Goal: Task Accomplishment & Management: Manage account settings

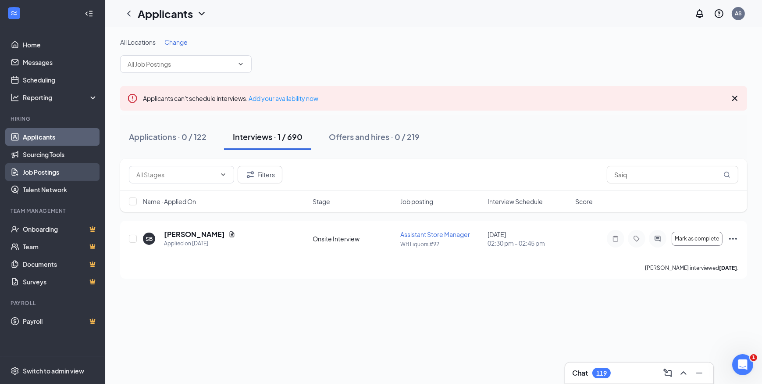
click at [54, 170] on link "Job Postings" at bounding box center [60, 172] width 75 height 18
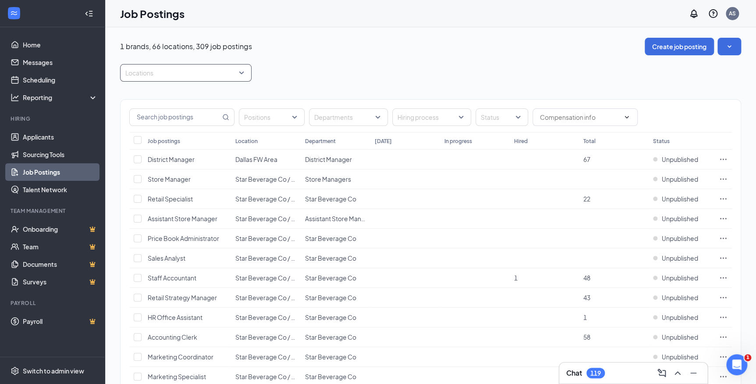
click at [219, 71] on div at bounding box center [181, 73] width 118 height 14
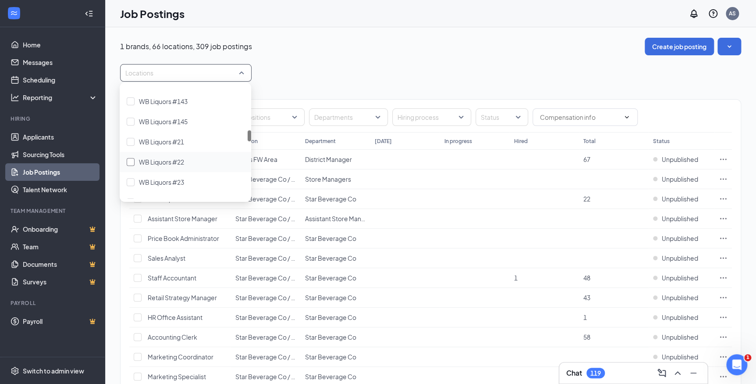
click at [184, 160] on span "WB Liquors #22" at bounding box center [161, 162] width 45 height 8
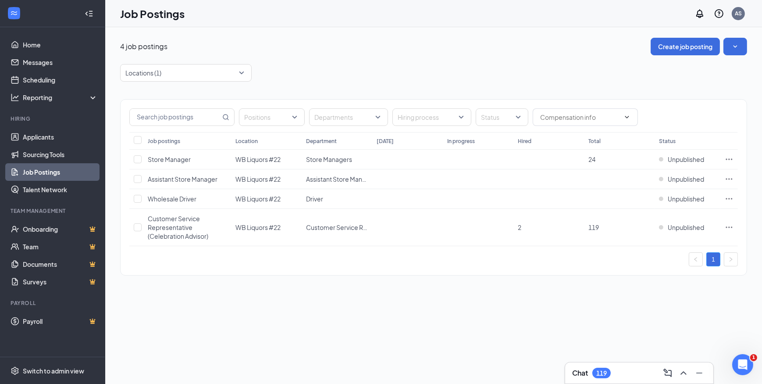
click at [305, 52] on div "4 job postings Create job posting" at bounding box center [433, 47] width 627 height 18
click at [190, 227] on span "Customer Service Representative (Celebration Advisor)" at bounding box center [178, 226] width 60 height 25
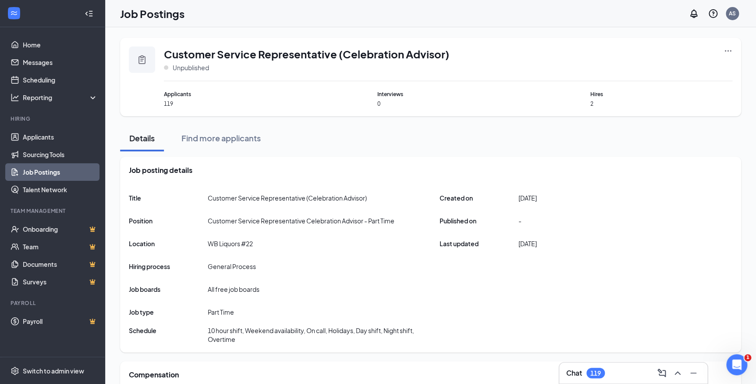
click at [728, 53] on icon "Ellipses" at bounding box center [728, 50] width 9 height 9
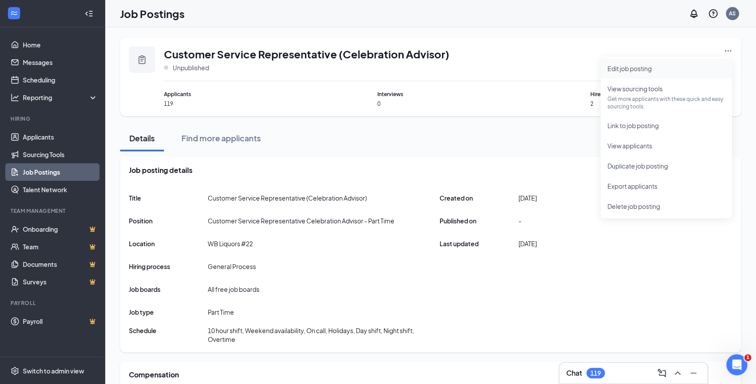
click at [611, 68] on span "Edit job posting" at bounding box center [630, 68] width 44 height 8
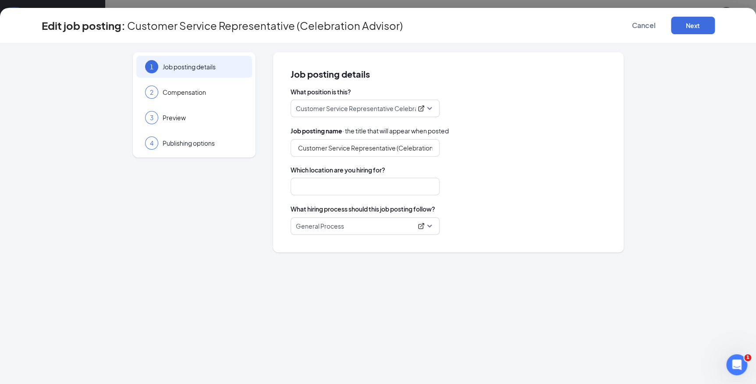
type input "WB Liquors #22"
drag, startPoint x: 394, startPoint y: 145, endPoint x: 426, endPoint y: 147, distance: 32.1
click at [480, 145] on div "Customer Service Representative (Celebration Advisor)" at bounding box center [449, 148] width 316 height 18
click at [420, 145] on input "Customer Service Representative (Celebration Advisor)" at bounding box center [365, 148] width 149 height 18
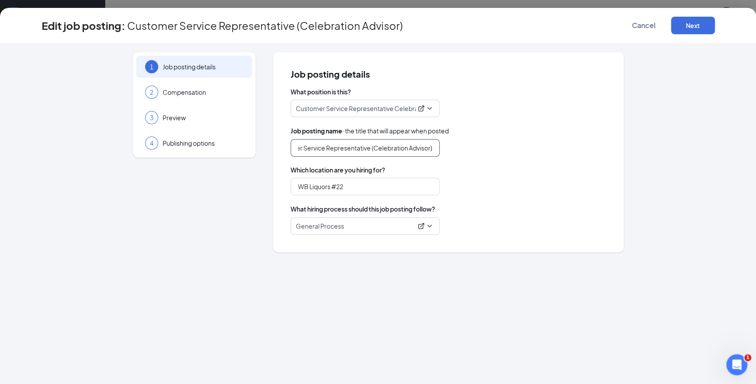
click at [435, 145] on input "Customer Service Representative (Celebration Advisor)" at bounding box center [365, 148] width 149 height 18
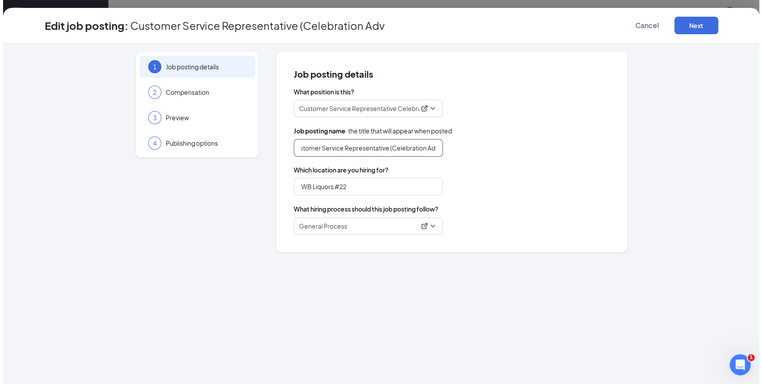
scroll to position [0, 0]
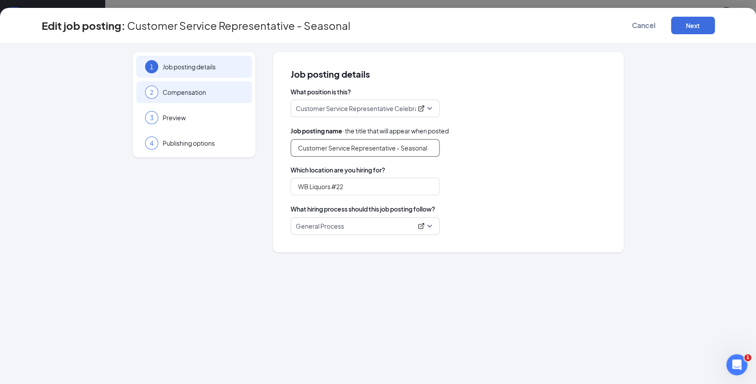
type input "Customer Service Representative - Seasonal"
click at [176, 90] on span "Compensation" at bounding box center [203, 92] width 81 height 9
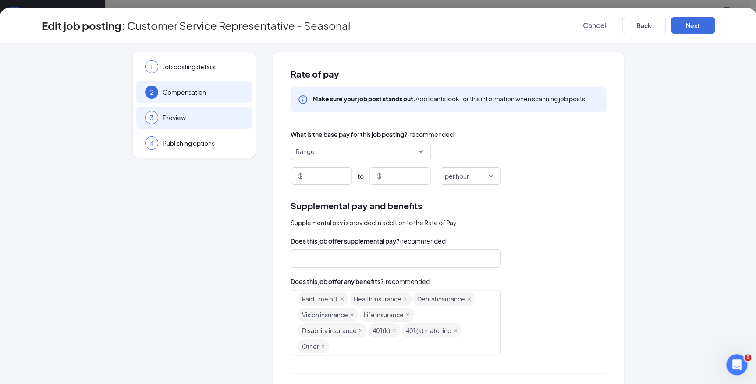
click at [189, 110] on div "3 Preview" at bounding box center [194, 118] width 116 height 22
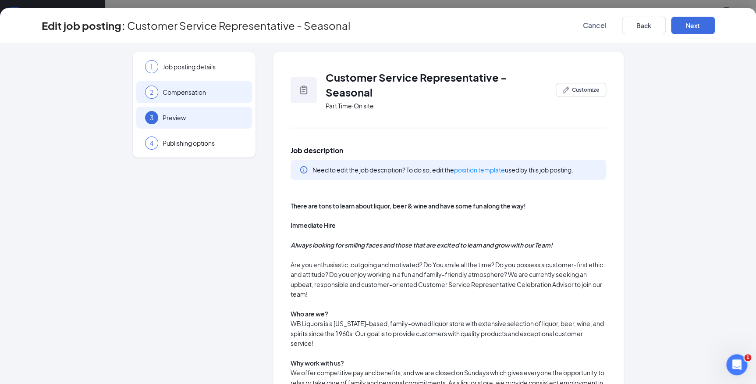
click at [188, 90] on span "Compensation" at bounding box center [203, 92] width 81 height 9
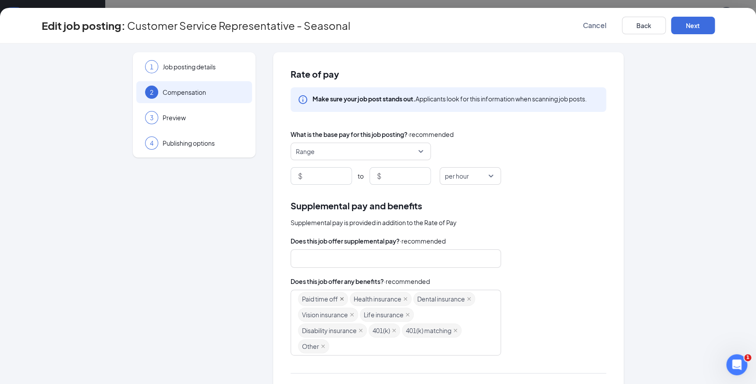
click at [340, 299] on icon "close" at bounding box center [342, 298] width 4 height 4
click at [338, 299] on span "Health insurance" at bounding box center [326, 298] width 48 height 13
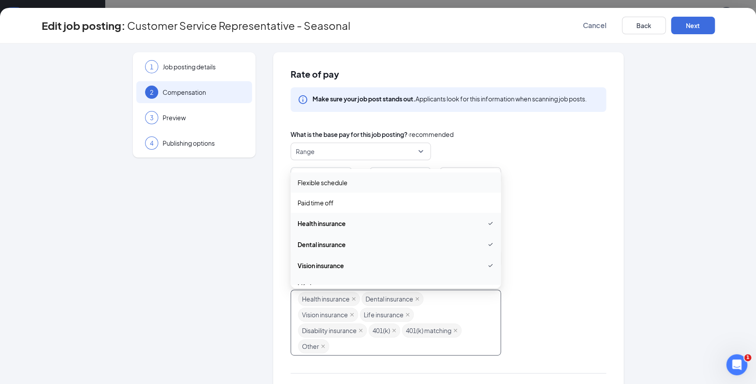
click at [338, 299] on span "Health insurance" at bounding box center [326, 298] width 48 height 13
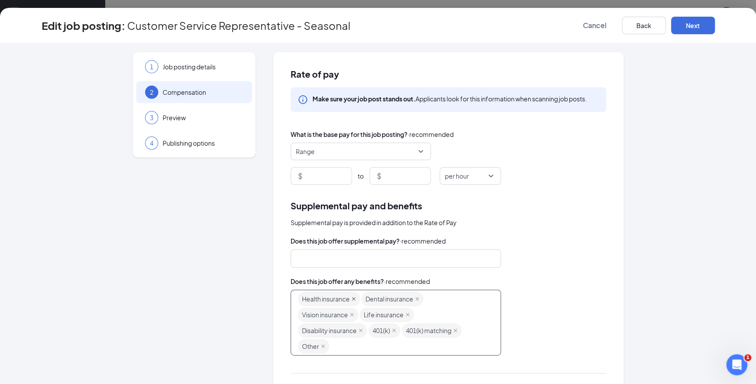
click at [352, 298] on icon "close" at bounding box center [354, 299] width 4 height 4
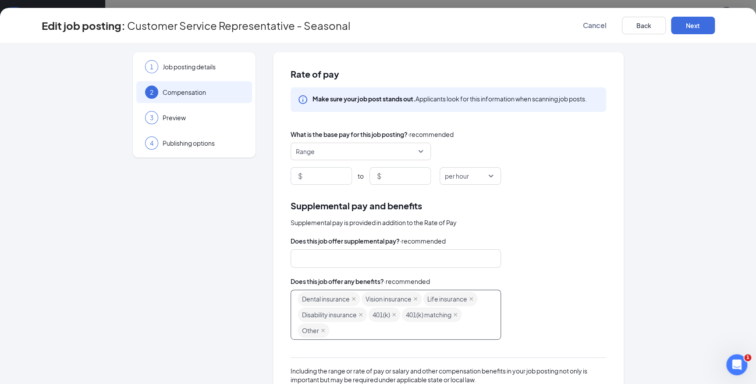
click at [352, 298] on icon "close" at bounding box center [354, 299] width 4 height 4
click at [351, 298] on icon "close" at bounding box center [352, 298] width 4 height 4
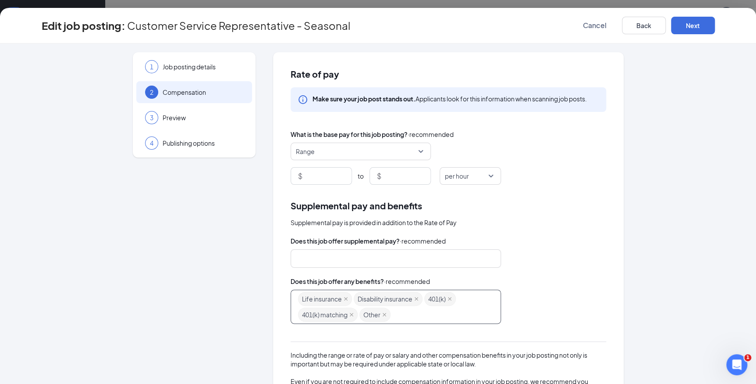
click at [345, 298] on span "Life insurance" at bounding box center [325, 298] width 54 height 14
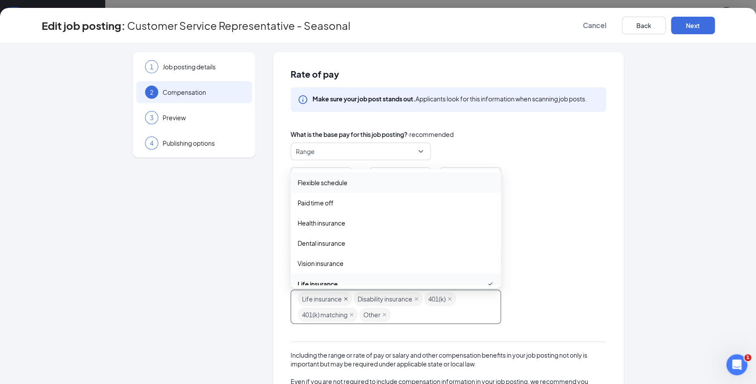
click at [344, 298] on icon "close" at bounding box center [346, 299] width 4 height 4
click at [359, 298] on icon "close" at bounding box center [361, 299] width 4 height 4
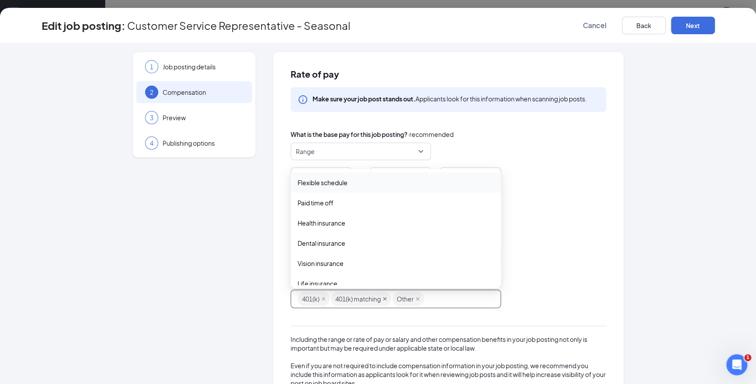
click at [383, 297] on icon "close" at bounding box center [385, 298] width 4 height 4
click at [355, 298] on icon "close" at bounding box center [357, 299] width 4 height 4
click at [321, 298] on icon "close" at bounding box center [323, 298] width 4 height 4
click at [164, 122] on div "3 Preview" at bounding box center [194, 118] width 116 height 22
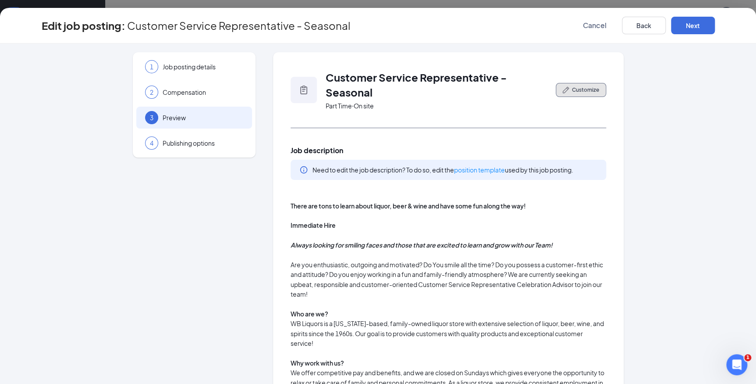
drag, startPoint x: 590, startPoint y: 89, endPoint x: 444, endPoint y: 122, distance: 148.7
click at [590, 89] on span "Customize" at bounding box center [585, 90] width 27 height 8
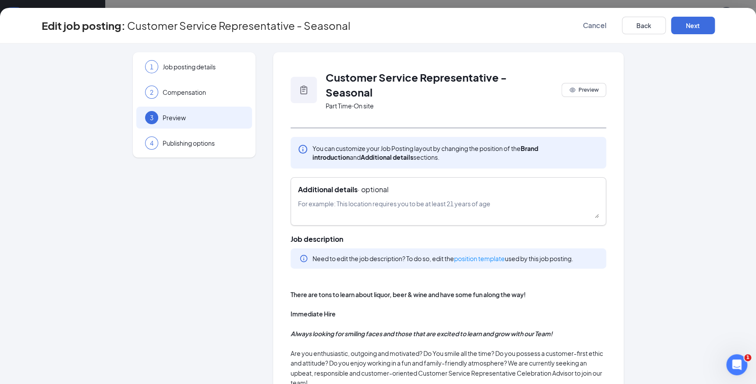
click at [332, 201] on textarea at bounding box center [448, 208] width 301 height 19
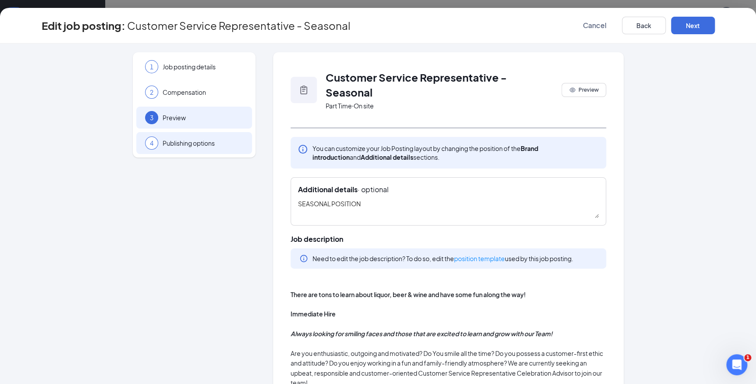
type textarea "SEASONAL POSITION"
click at [207, 153] on div "4 Publishing options" at bounding box center [194, 143] width 116 height 22
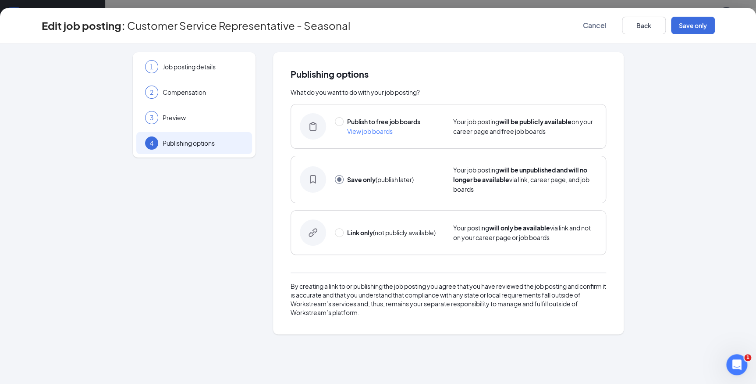
click at [366, 119] on span "Publish to free job boards" at bounding box center [383, 121] width 73 height 8
radio input "true"
radio input "false"
click at [704, 26] on button "Publish" at bounding box center [693, 26] width 44 height 18
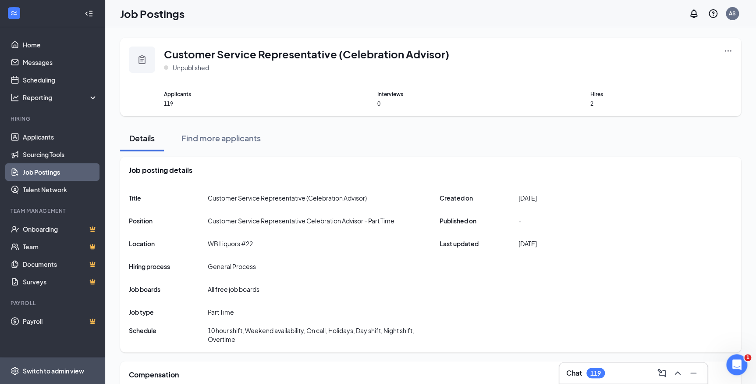
click at [27, 373] on div "Switch to admin view" at bounding box center [53, 370] width 61 height 9
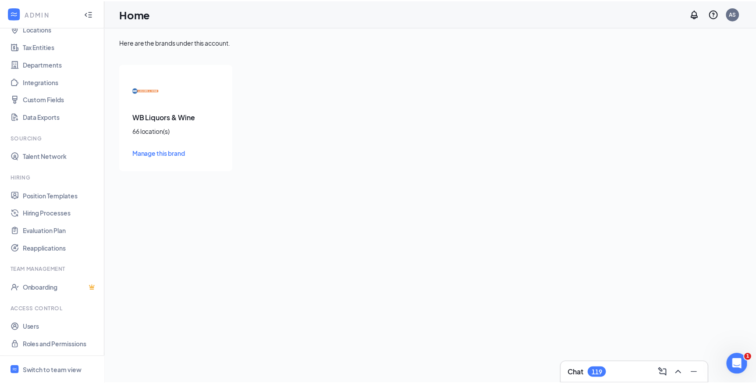
scroll to position [56, 0]
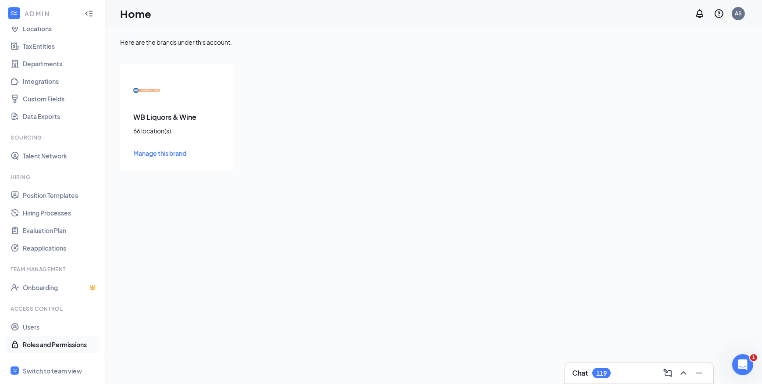
click at [46, 346] on link "Roles and Permissions" at bounding box center [60, 344] width 75 height 18
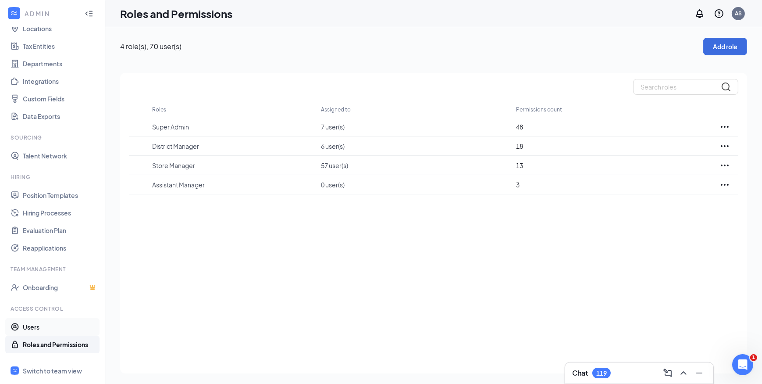
click at [44, 331] on link "Users" at bounding box center [60, 327] width 75 height 18
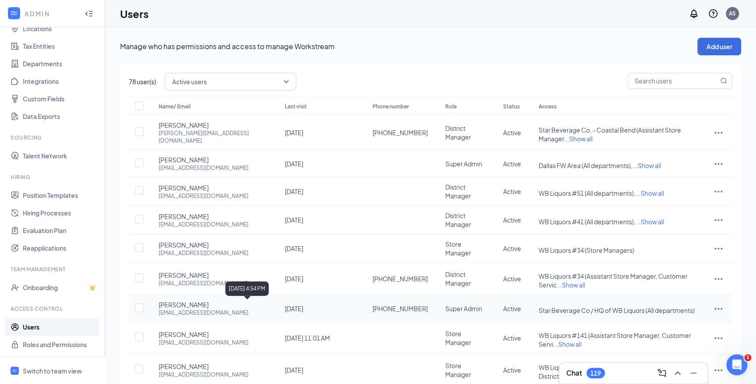
scroll to position [79, 0]
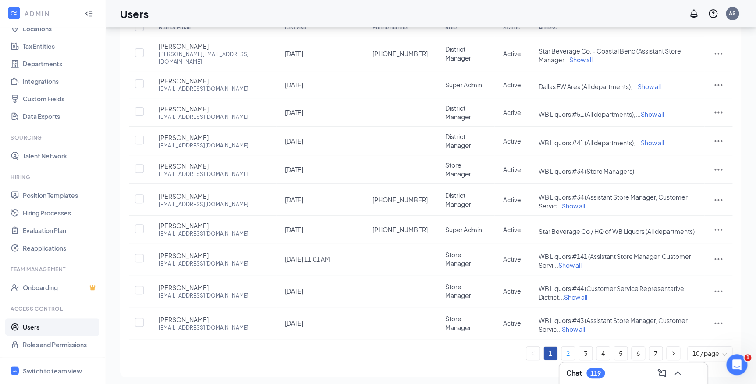
click at [574, 346] on li "2" at bounding box center [568, 353] width 14 height 14
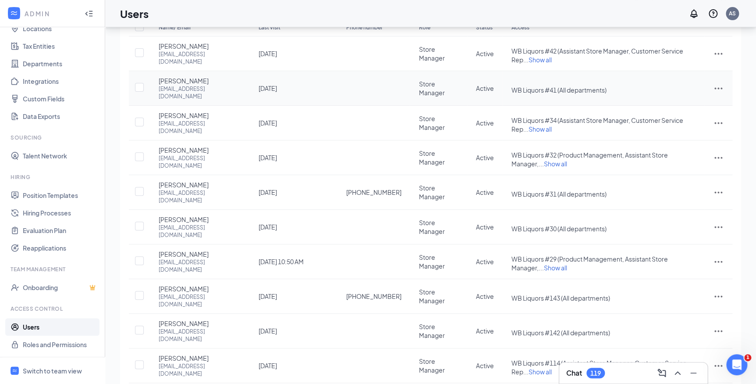
scroll to position [82, 0]
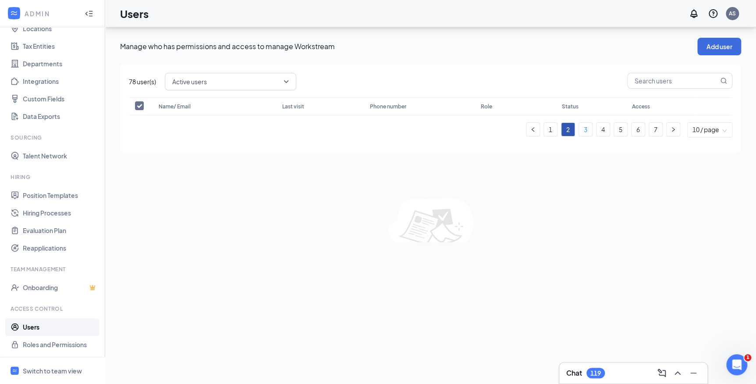
scroll to position [0, 0]
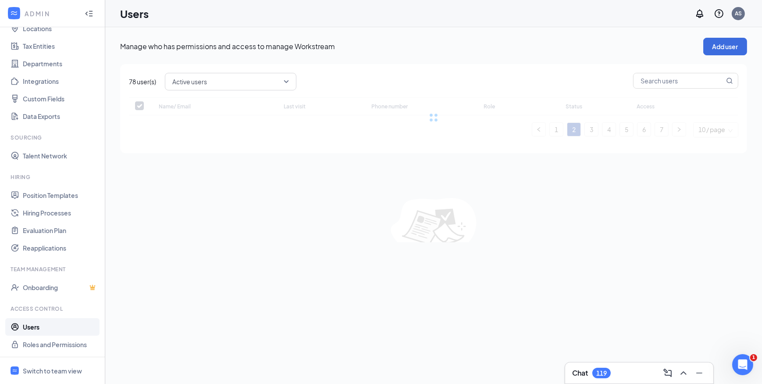
checkbox input "false"
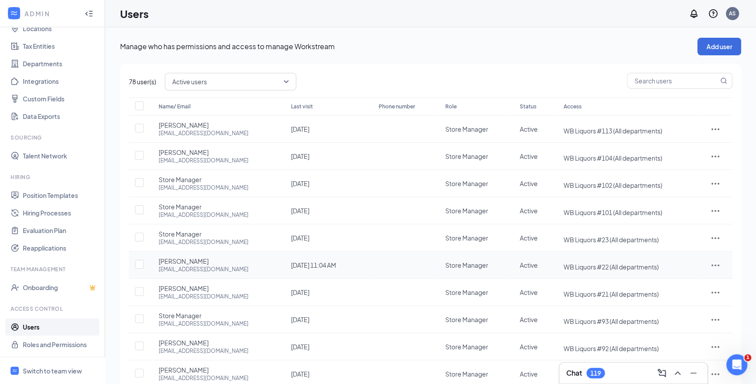
click at [720, 263] on div at bounding box center [715, 264] width 17 height 11
click at [687, 285] on span "Edit user" at bounding box center [674, 282] width 25 height 8
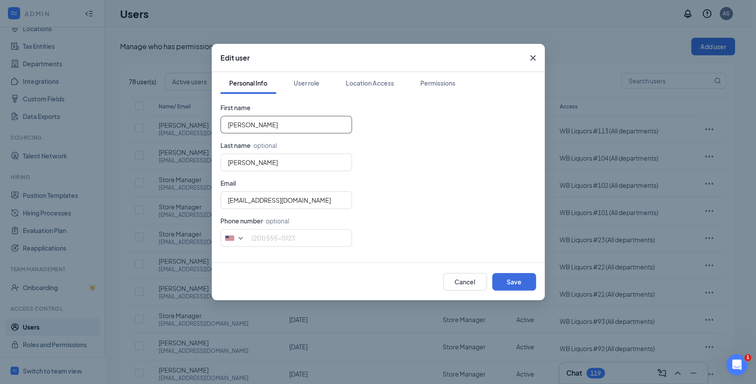
drag, startPoint x: 267, startPoint y: 128, endPoint x: 189, endPoint y: 122, distance: 78.3
click at [191, 123] on div "Edit user Personal Info User role Location Access Permissions First name [PERSO…" at bounding box center [378, 192] width 756 height 384
type input "m"
type input "[PERSON_NAME]"
type input "S"
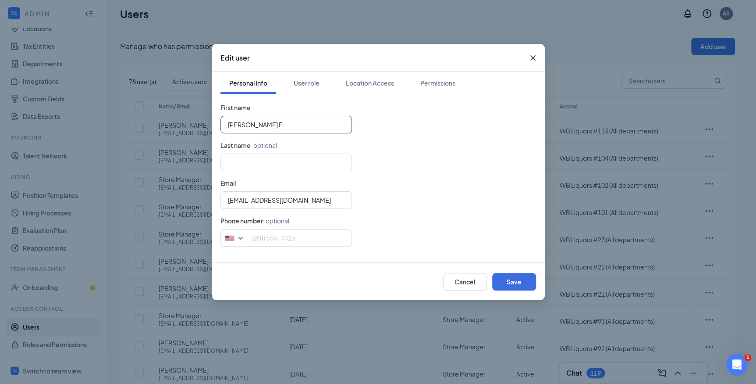
type input "[PERSON_NAME]"
type input "E"
type input "[PERSON_NAME]"
type input "Elash"
click at [515, 279] on button "Save" at bounding box center [514, 282] width 44 height 18
